Goal: Transaction & Acquisition: Download file/media

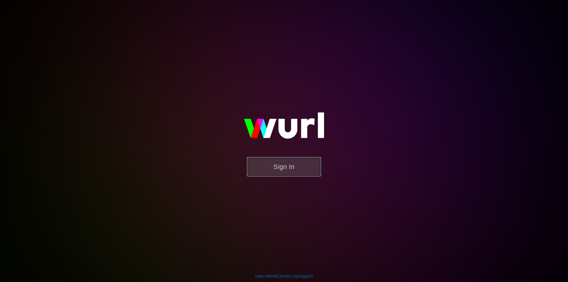
click at [267, 173] on button "Sign In" at bounding box center [284, 166] width 74 height 19
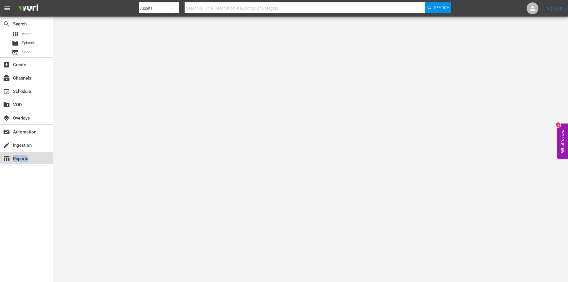
click at [28, 159] on div "table_chart Reports" at bounding box center [16, 157] width 33 height 5
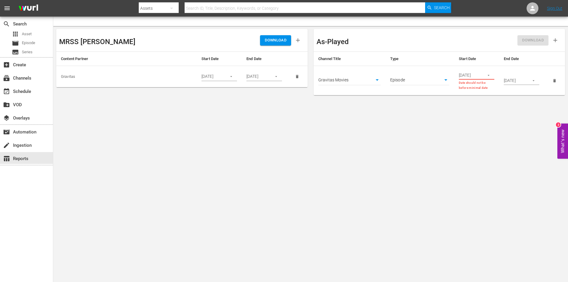
click at [488, 74] on icon "button" at bounding box center [488, 75] width 4 height 4
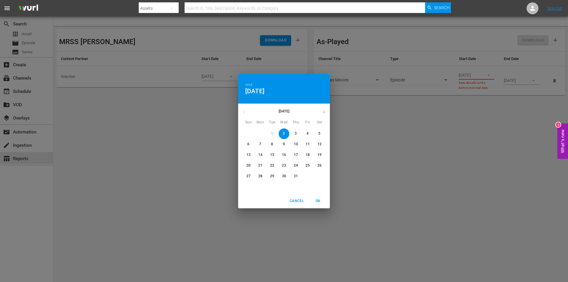
click at [244, 113] on div "[DATE]" at bounding box center [284, 112] width 92 height 12
click at [285, 133] on span "2" at bounding box center [284, 133] width 11 height 5
click at [317, 201] on span "OK" at bounding box center [318, 201] width 14 height 6
type input "07/02/2025"
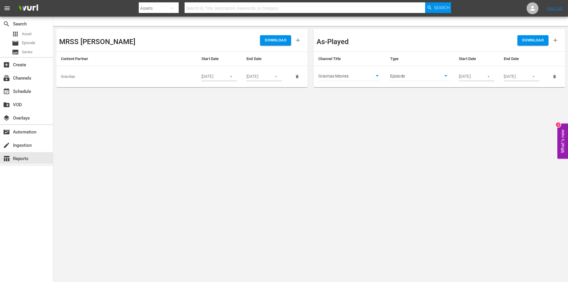
click at [525, 78] on div "09/16/2025" at bounding box center [521, 76] width 35 height 9
click at [533, 78] on icon "button" at bounding box center [533, 76] width 4 height 4
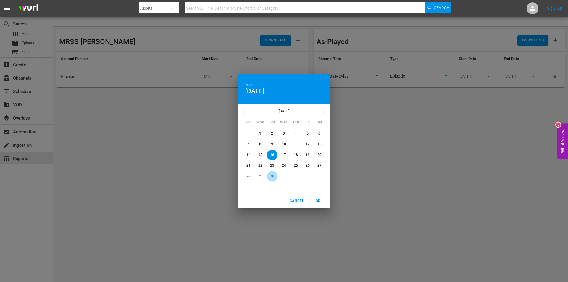
click at [272, 174] on p "30" at bounding box center [272, 176] width 4 height 5
click at [321, 201] on span "OK" at bounding box center [318, 201] width 14 height 6
type input "09/30/2025"
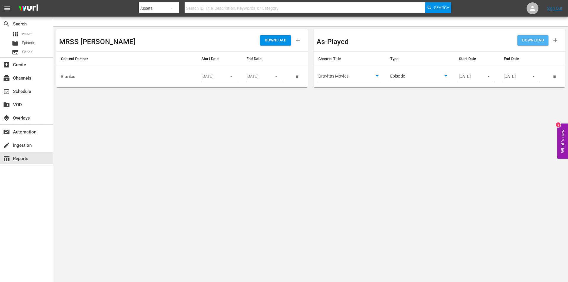
click at [533, 42] on span "DOWNLOAD" at bounding box center [533, 40] width 22 height 7
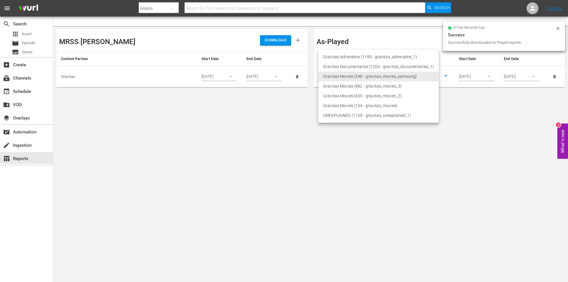
click at [369, 74] on body "menu Search By Assets Search ID, Title, Description, Keywords, or Category Sear…" at bounding box center [284, 141] width 568 height 282
click at [370, 78] on li "Gravitas Movies (248 - gravitas_movies_samsung)" at bounding box center [378, 77] width 120 height 10
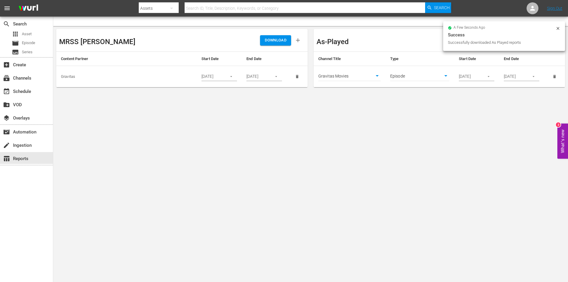
click at [365, 78] on body "menu Search By Assets Search ID, Title, Description, Keywords, or Category Sear…" at bounding box center [284, 141] width 568 height 282
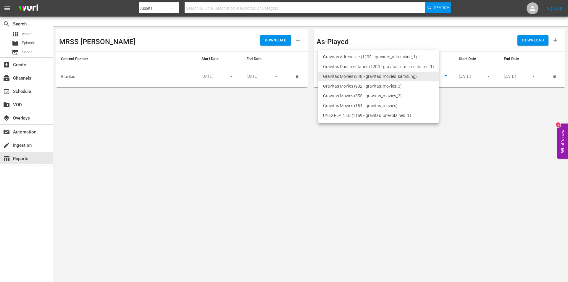
click at [360, 79] on li "Gravitas Movies (248 - gravitas_movies_samsung)" at bounding box center [378, 77] width 120 height 10
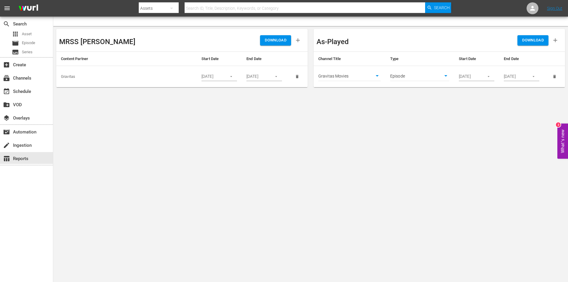
drag, startPoint x: 528, startPoint y: 44, endPoint x: 509, endPoint y: 59, distance: 24.0
click at [527, 44] on button "DOWNLOAD" at bounding box center [532, 40] width 31 height 10
click at [269, 122] on body "menu Search By Assets Search ID, Title, Description, Keywords, or Category Sear…" at bounding box center [284, 141] width 568 height 282
